Goal: Transaction & Acquisition: Purchase product/service

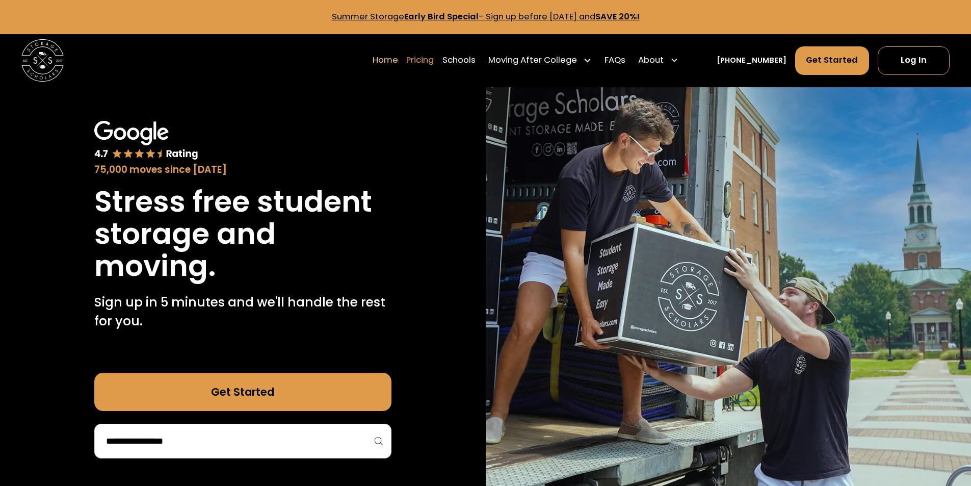
click at [434, 55] on link "Pricing" at bounding box center [420, 60] width 28 height 30
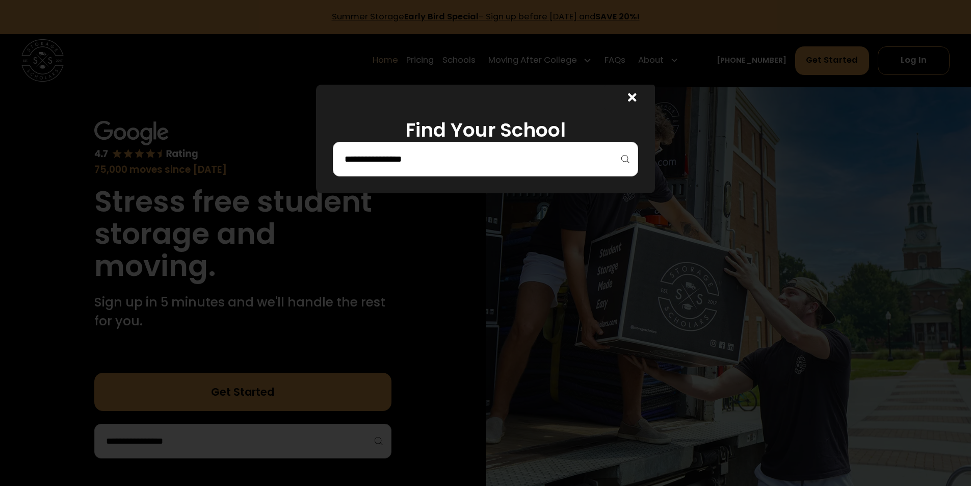
click at [511, 161] on input "search" at bounding box center [486, 158] width 284 height 17
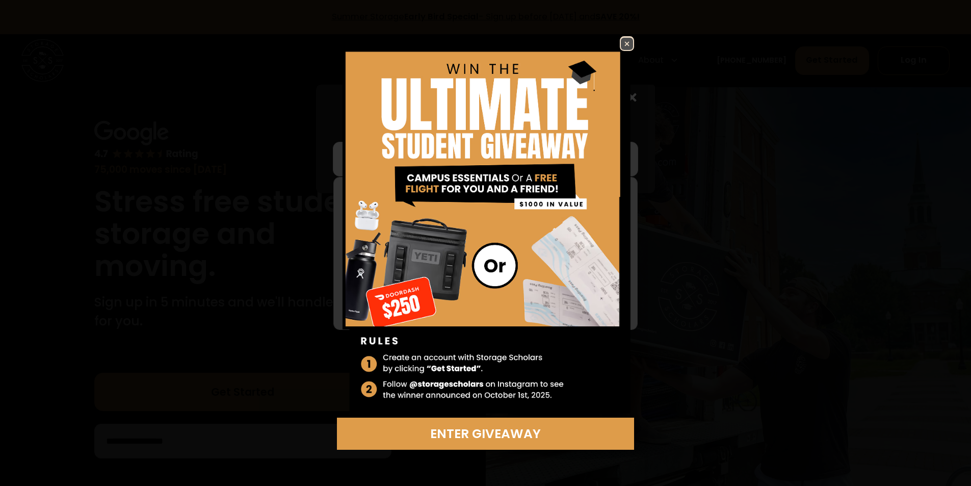
click at [634, 43] on link at bounding box center [627, 43] width 14 height 14
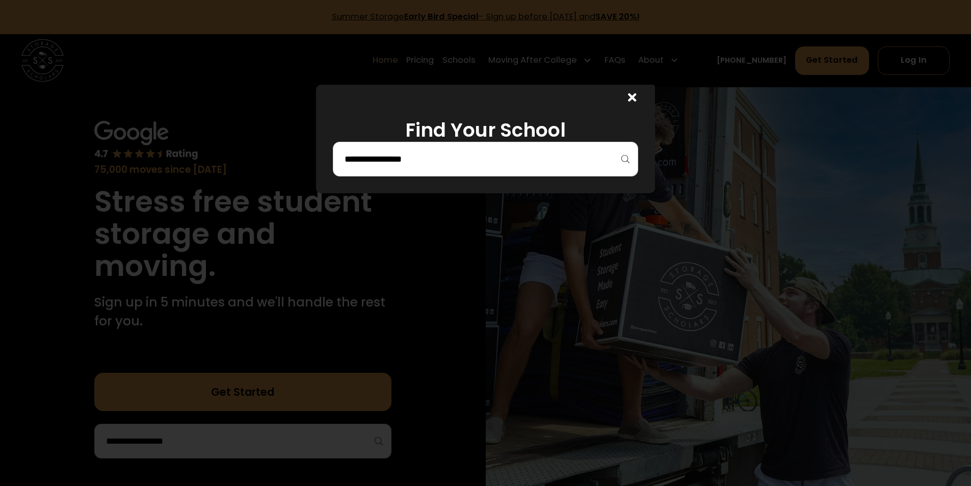
click at [503, 155] on input "search" at bounding box center [486, 158] width 284 height 17
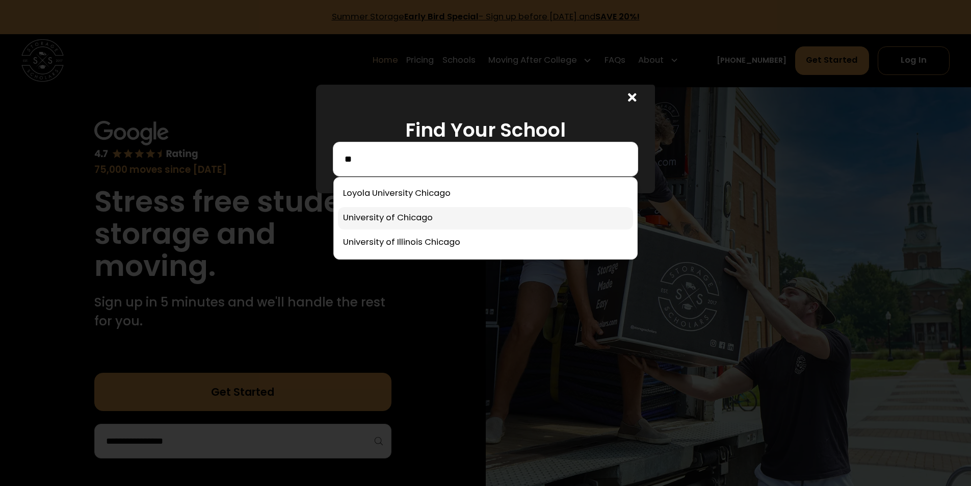
type input "*"
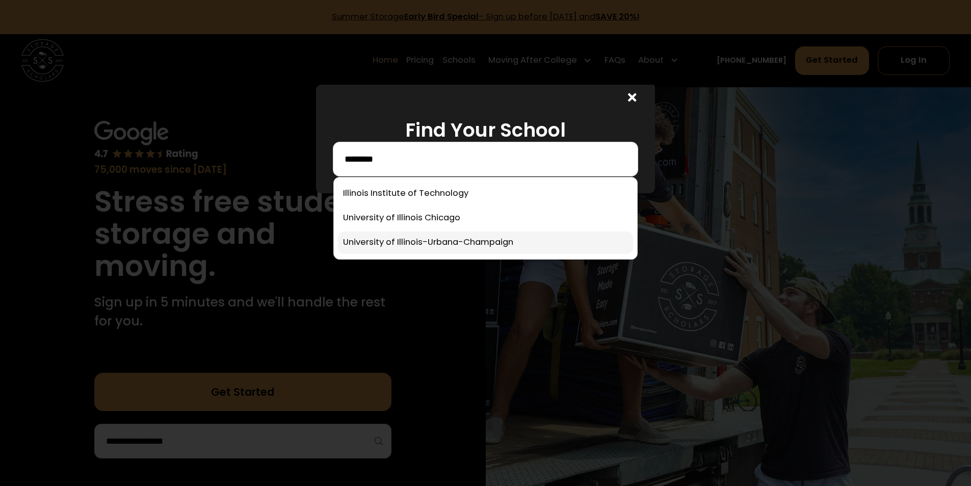
type input "********"
click at [462, 240] on link at bounding box center [485, 242] width 295 height 22
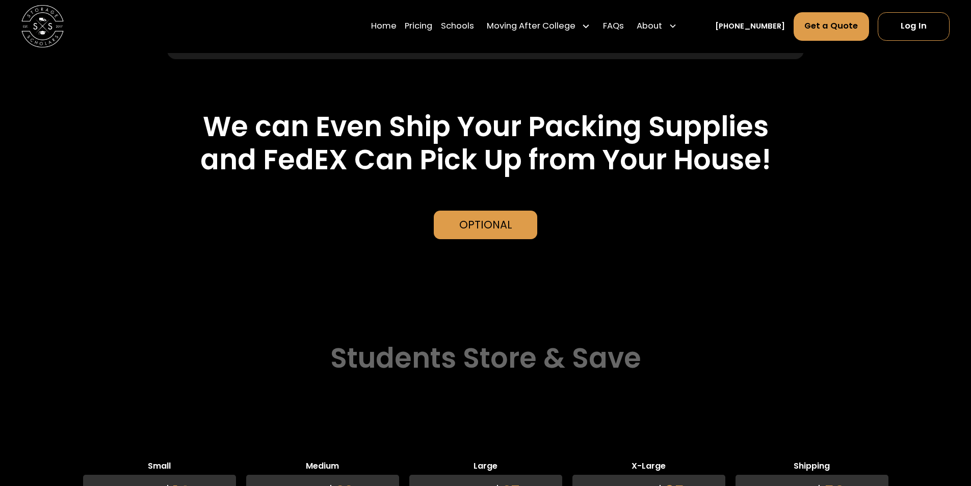
scroll to position [2238, 0]
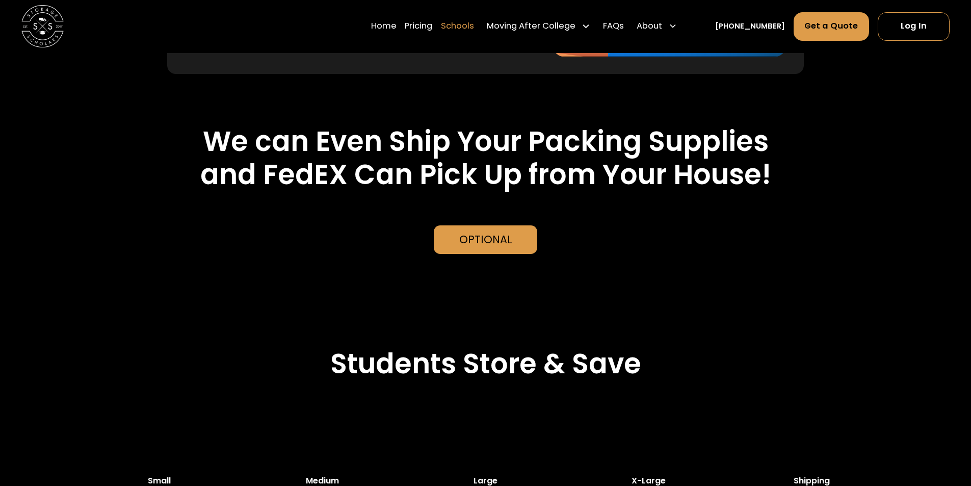
click at [474, 28] on link "Schools" at bounding box center [457, 27] width 33 height 30
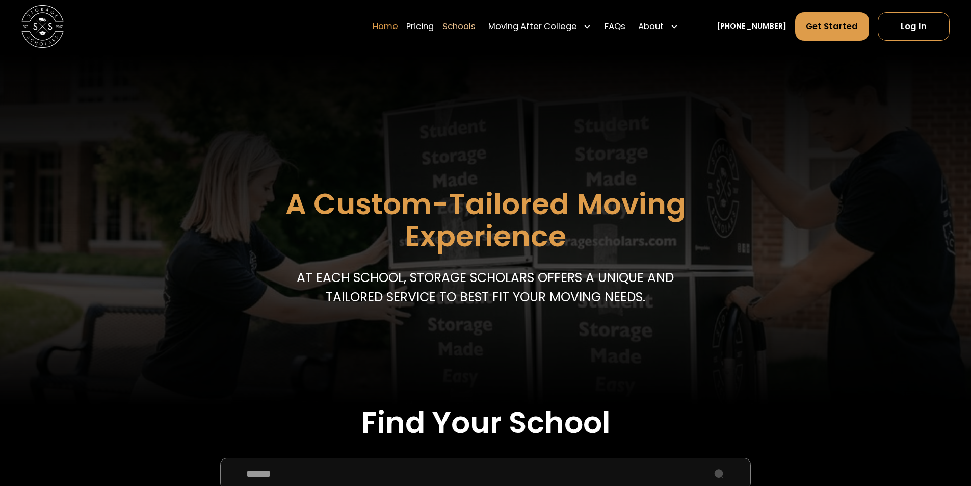
click at [398, 29] on link "Home" at bounding box center [385, 27] width 25 height 30
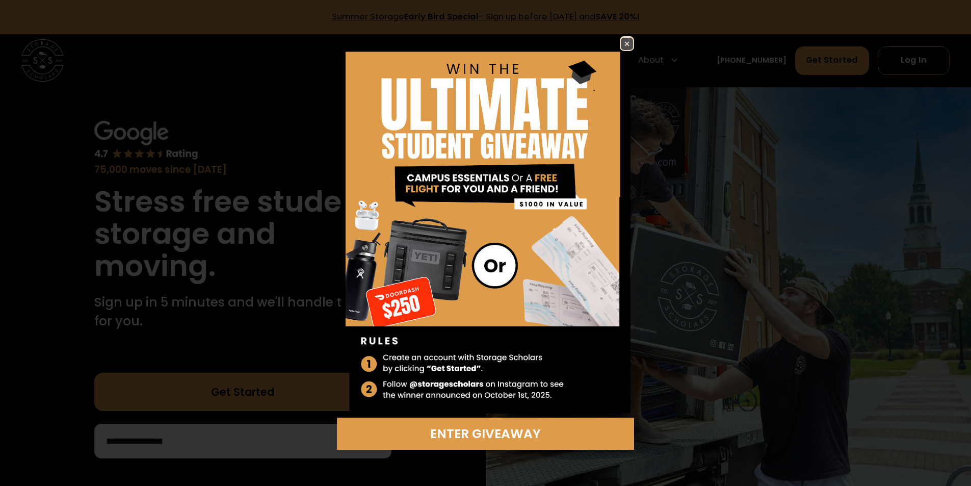
click at [630, 47] on img at bounding box center [627, 44] width 12 height 12
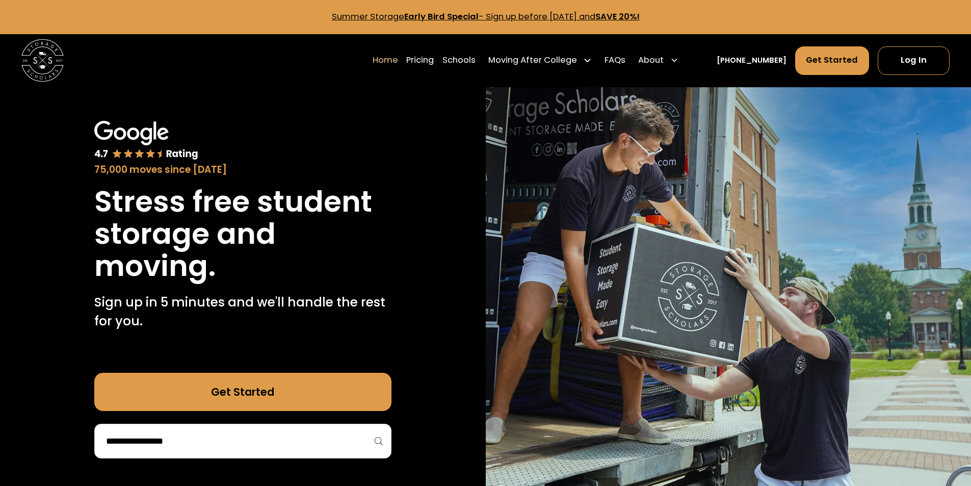
click at [374, 445] on div at bounding box center [242, 441] width 297 height 35
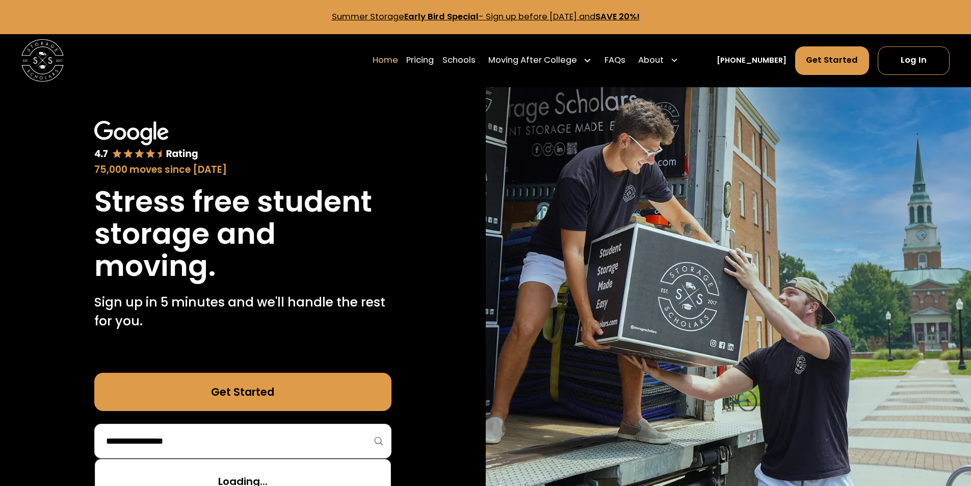
click at [293, 441] on input "search" at bounding box center [243, 440] width 276 height 17
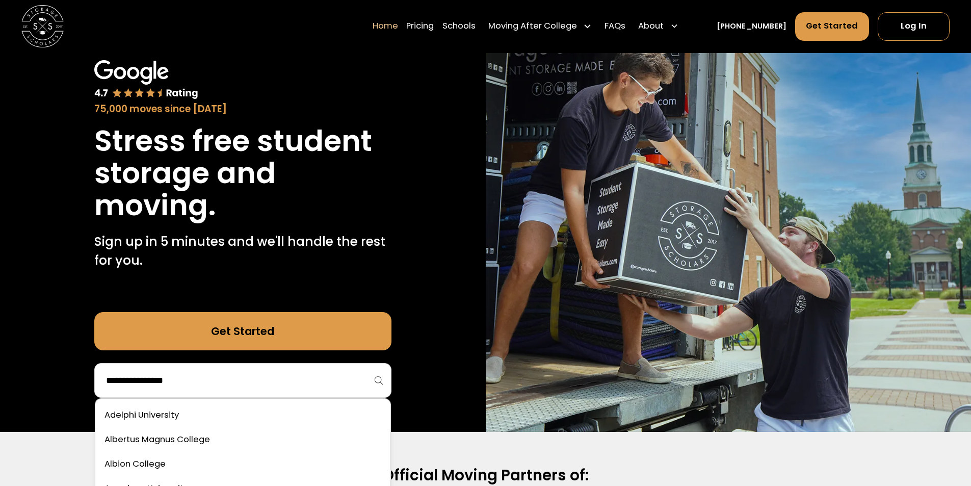
scroll to position [153, 0]
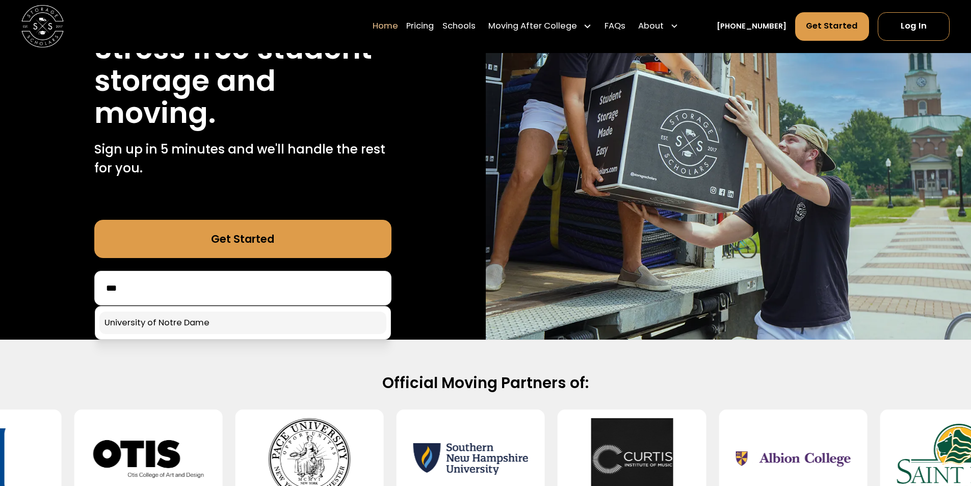
type input "***"
click at [291, 317] on link at bounding box center [242, 322] width 287 height 22
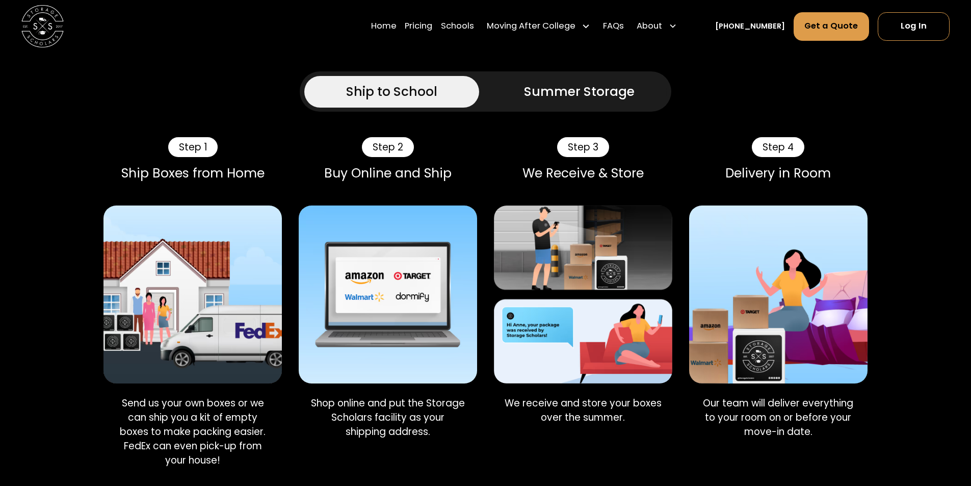
scroll to position [561, 0]
